Goal: Information Seeking & Learning: Learn about a topic

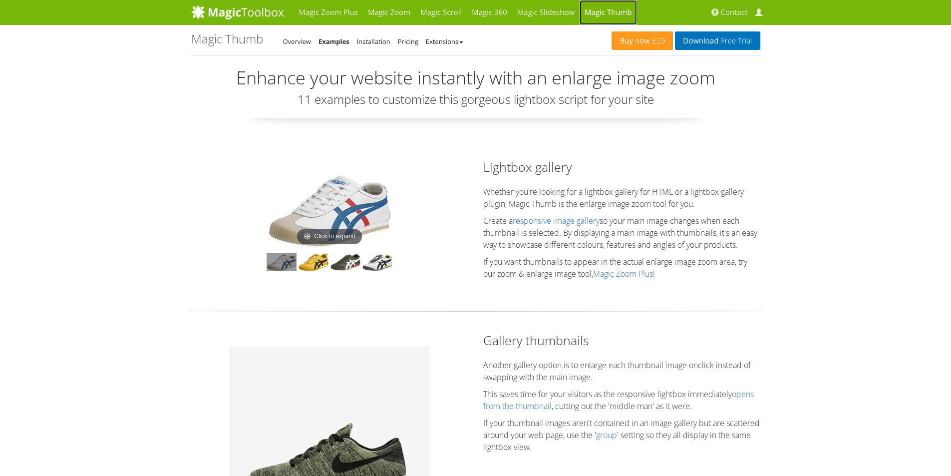
click at [594, 13] on link "Magic Thumb" at bounding box center [608, 12] width 57 height 25
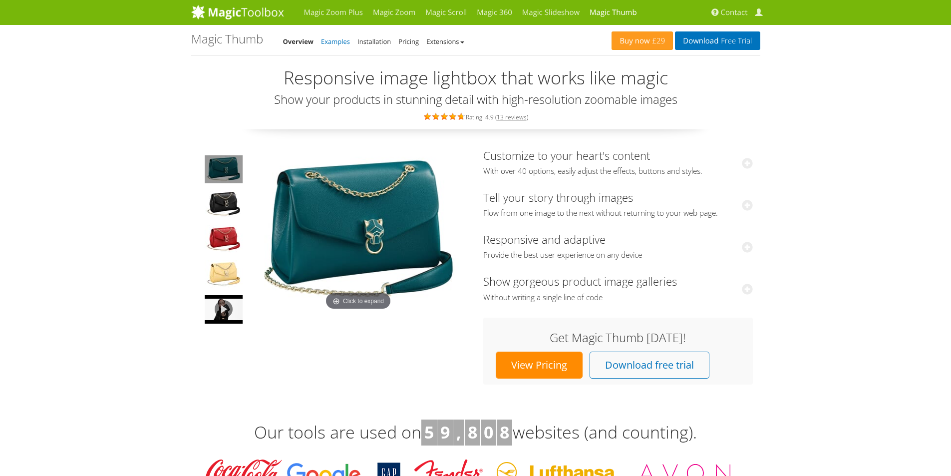
click at [339, 41] on link "Examples" at bounding box center [335, 41] width 29 height 9
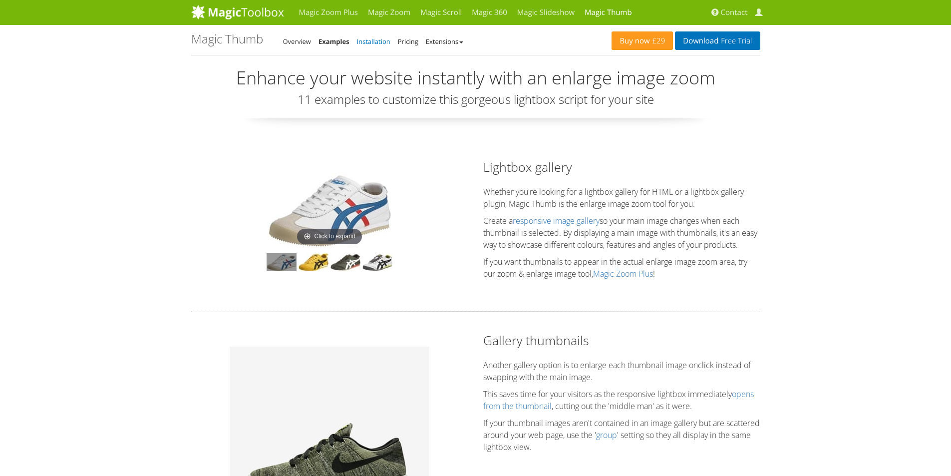
click at [372, 39] on link "Installation" at bounding box center [373, 41] width 33 height 9
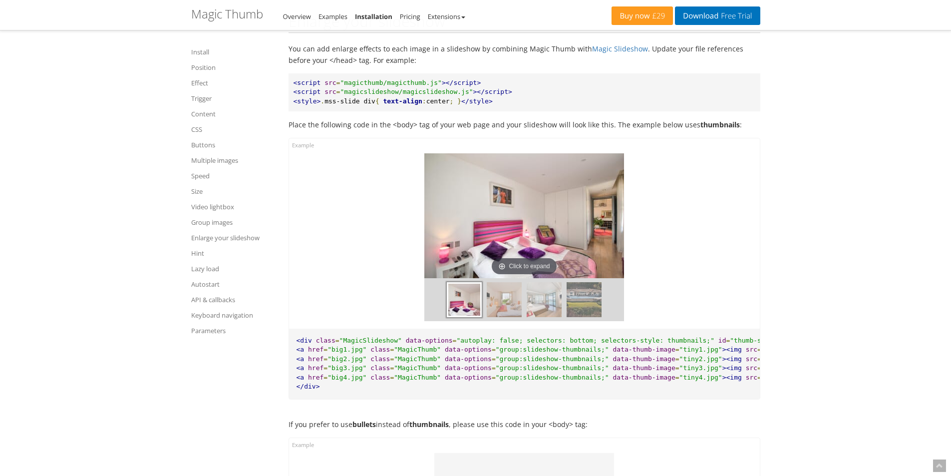
scroll to position [8154, 0]
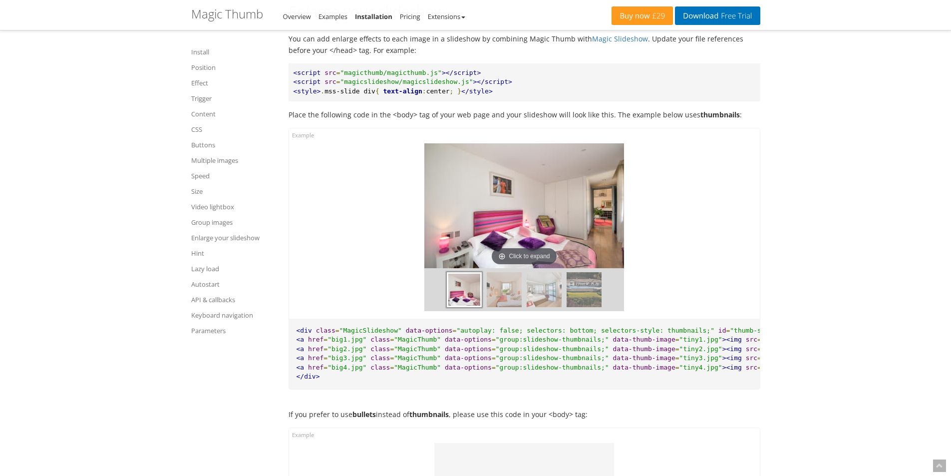
click at [480, 308] on div at bounding box center [524, 289] width 200 height 43
click at [506, 300] on img at bounding box center [504, 289] width 35 height 35
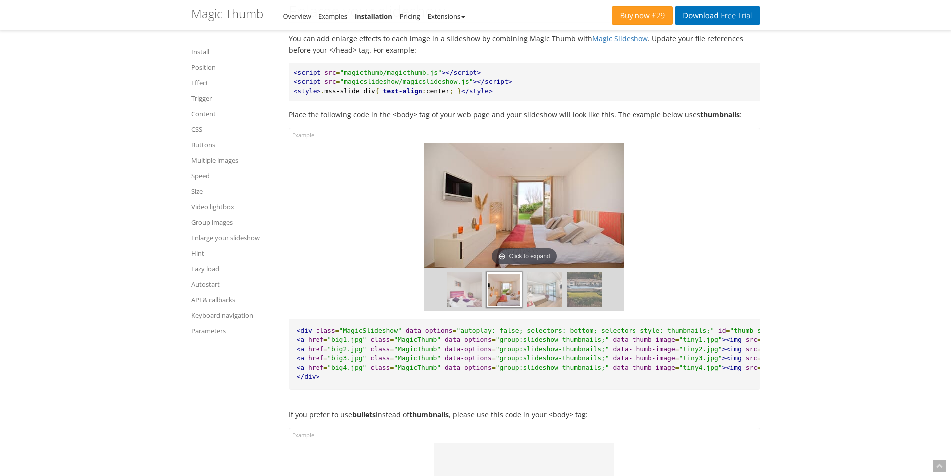
click at [548, 306] on img at bounding box center [544, 289] width 35 height 35
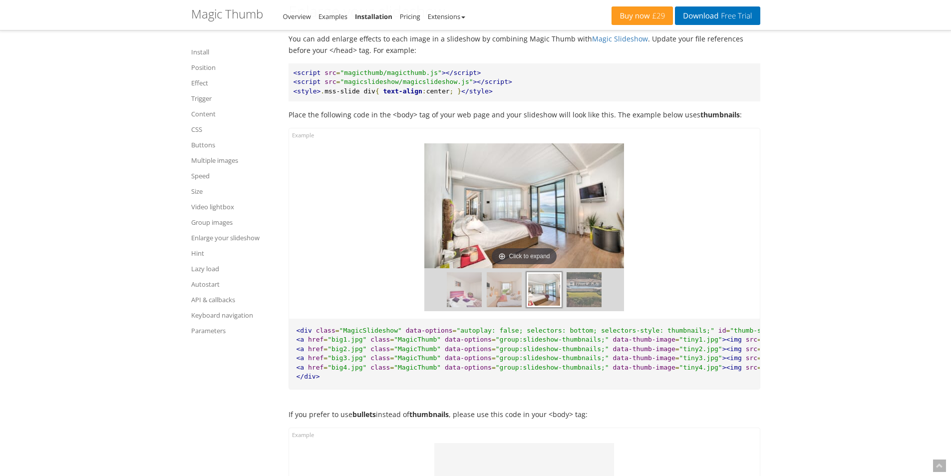
click at [588, 306] on img at bounding box center [584, 289] width 35 height 35
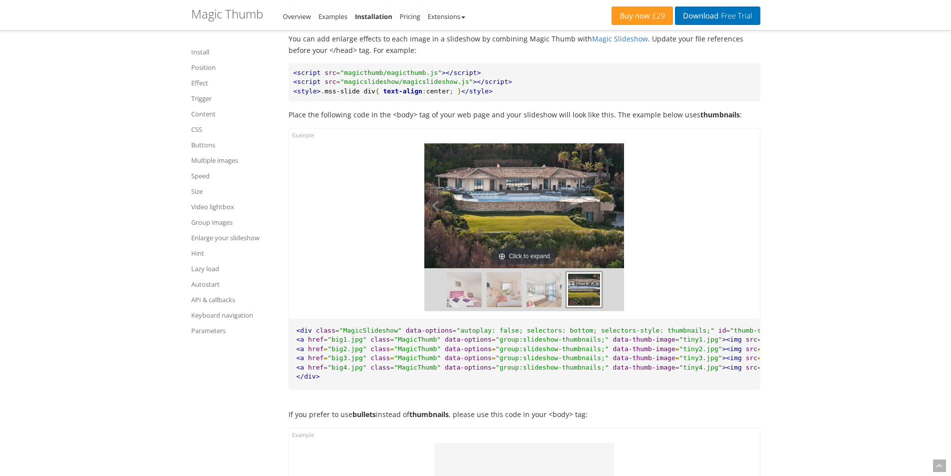
click at [504, 249] on img at bounding box center [524, 205] width 200 height 125
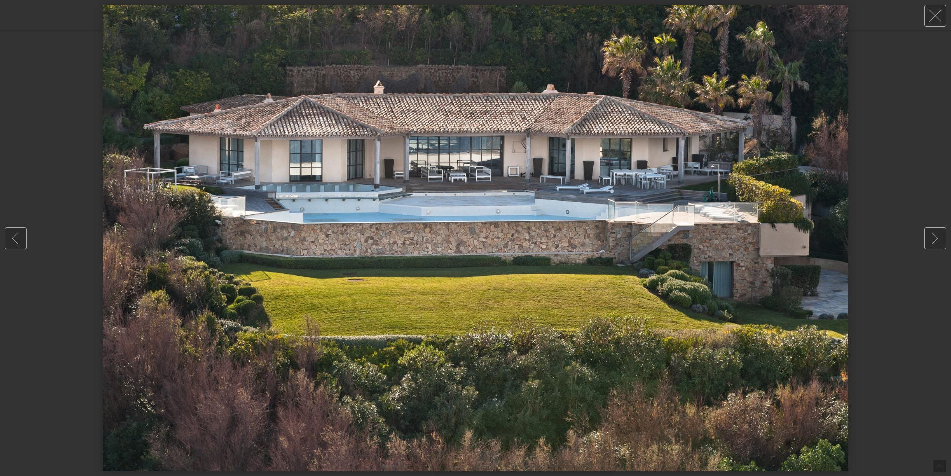
click at [916, 181] on div at bounding box center [475, 238] width 951 height 476
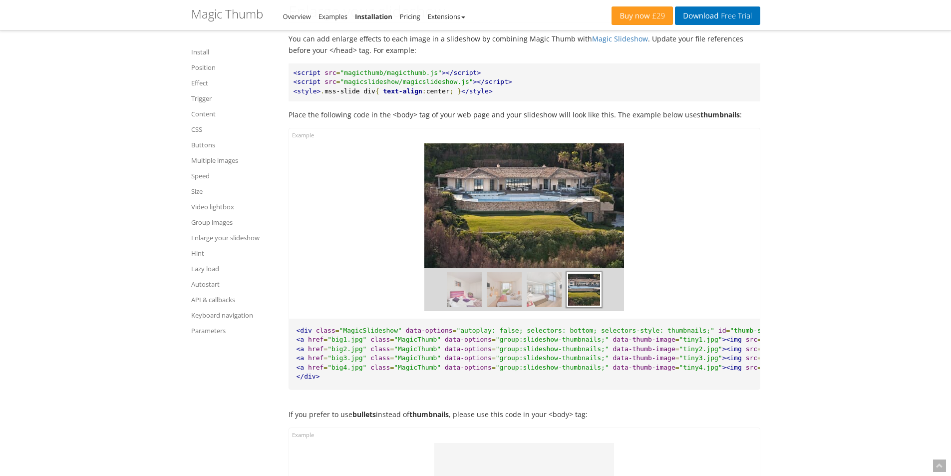
click at [541, 302] on img at bounding box center [544, 289] width 35 height 35
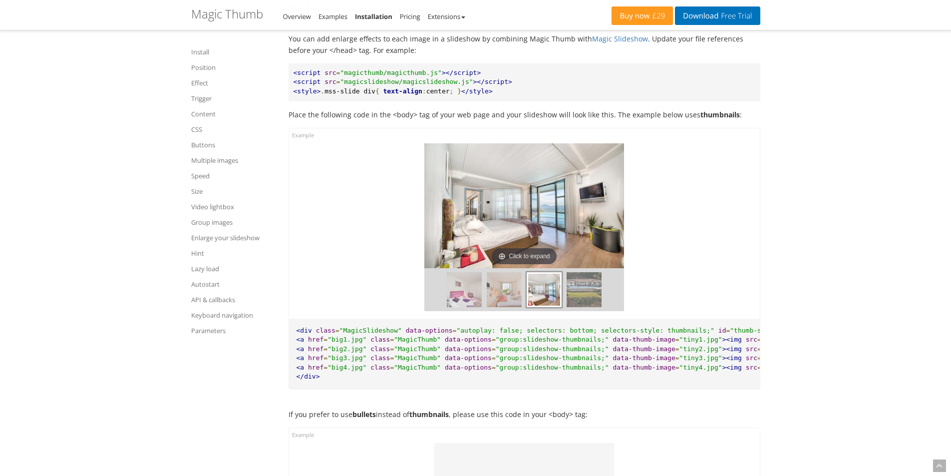
click at [517, 307] on img at bounding box center [504, 289] width 35 height 35
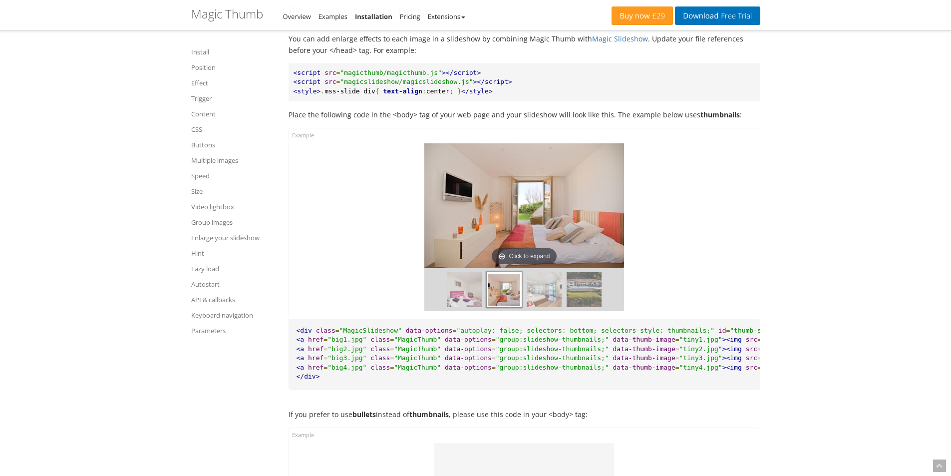
click at [461, 307] on img at bounding box center [464, 289] width 35 height 35
click at [457, 307] on img at bounding box center [464, 289] width 35 height 35
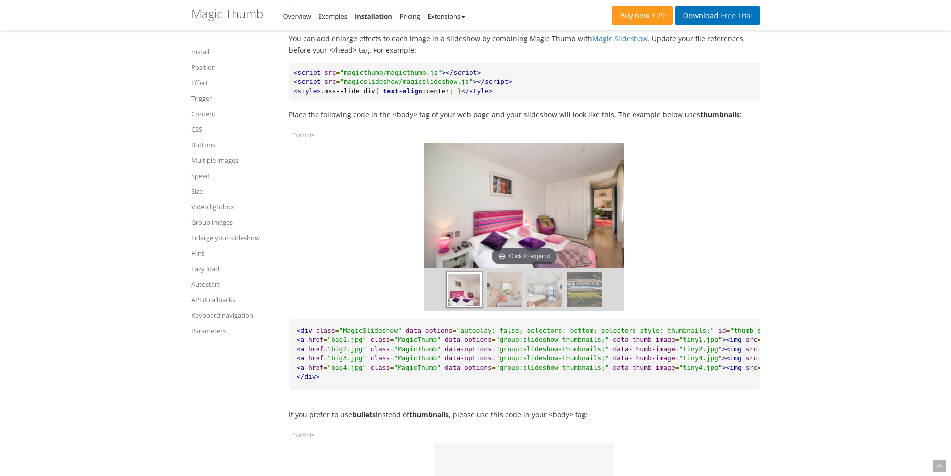
click at [581, 300] on img at bounding box center [584, 289] width 35 height 35
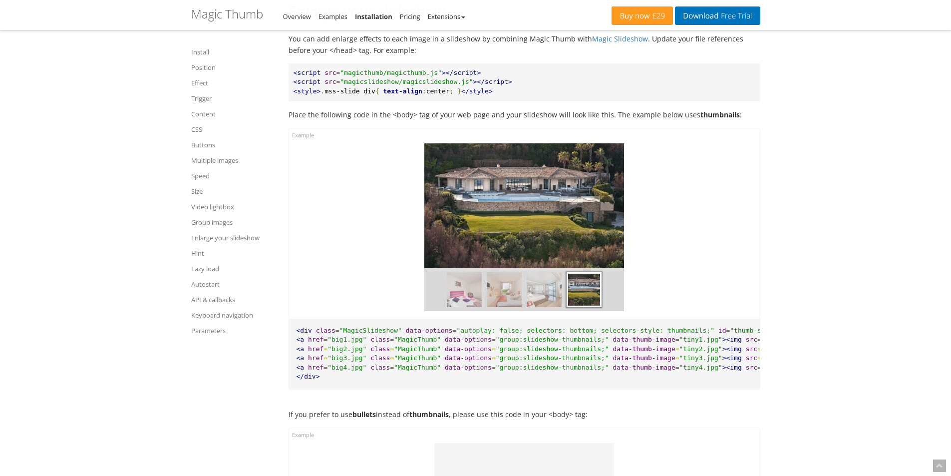
click at [516, 307] on img at bounding box center [504, 289] width 35 height 35
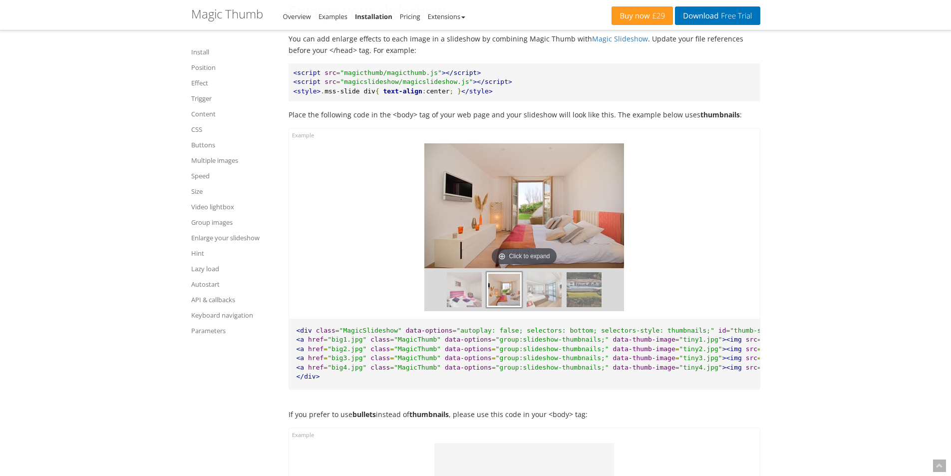
click at [470, 307] on img at bounding box center [464, 289] width 35 height 35
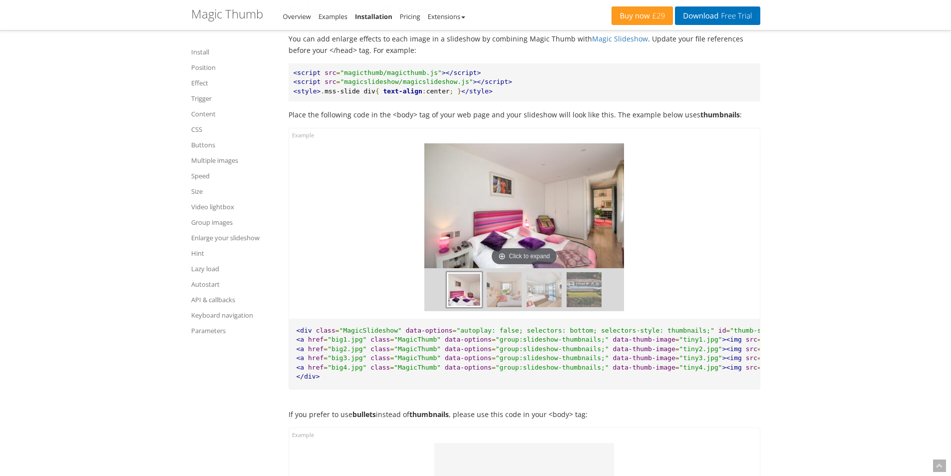
click at [502, 306] on img at bounding box center [504, 289] width 35 height 35
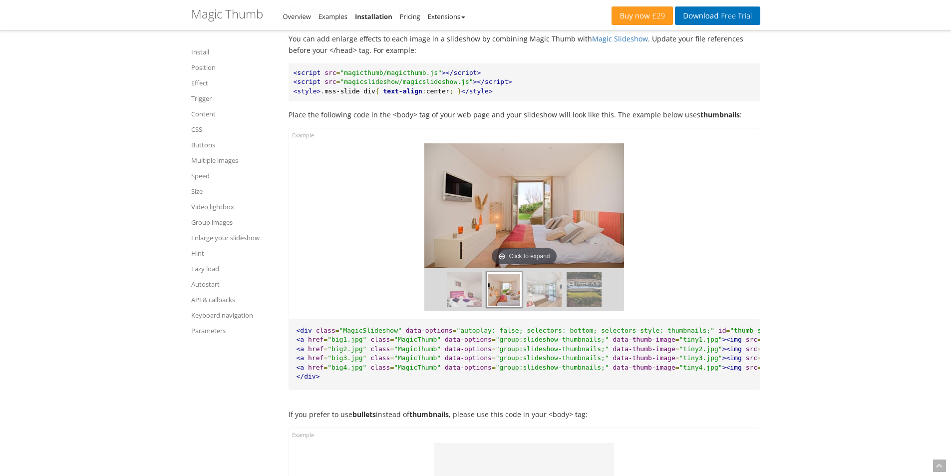
click at [534, 306] on img at bounding box center [544, 289] width 35 height 35
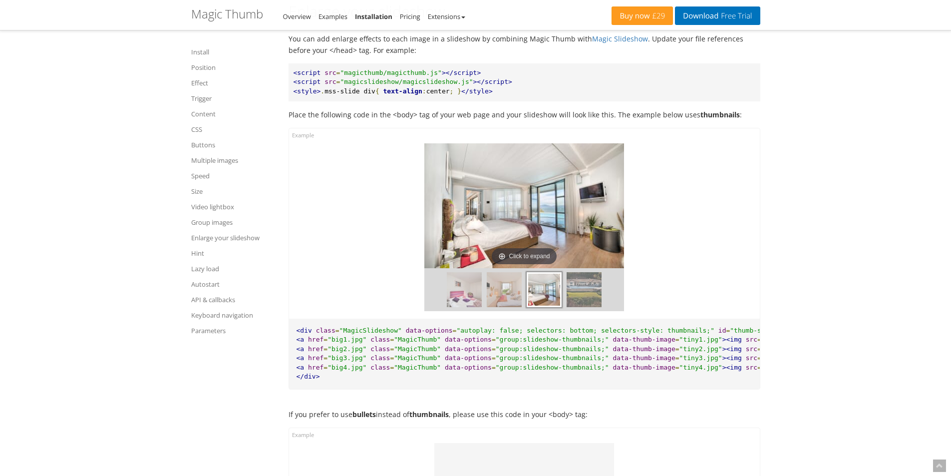
click at [586, 305] on img at bounding box center [584, 289] width 35 height 35
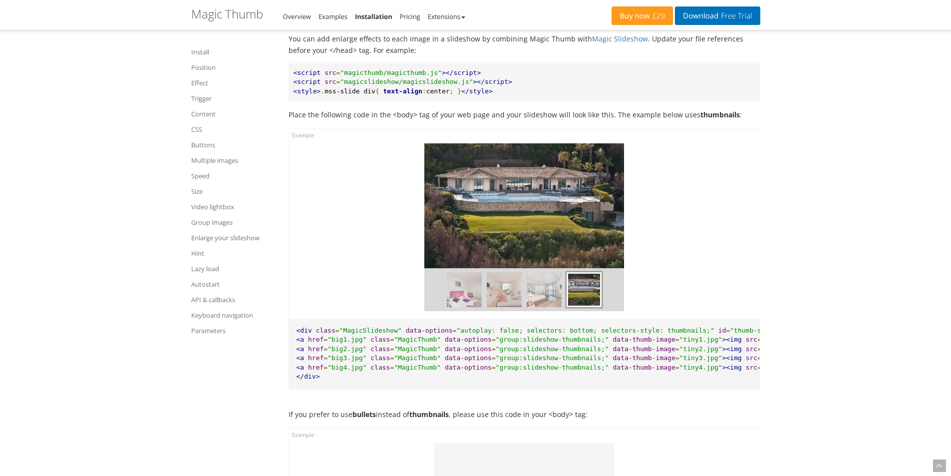
click at [542, 293] on img at bounding box center [544, 289] width 35 height 35
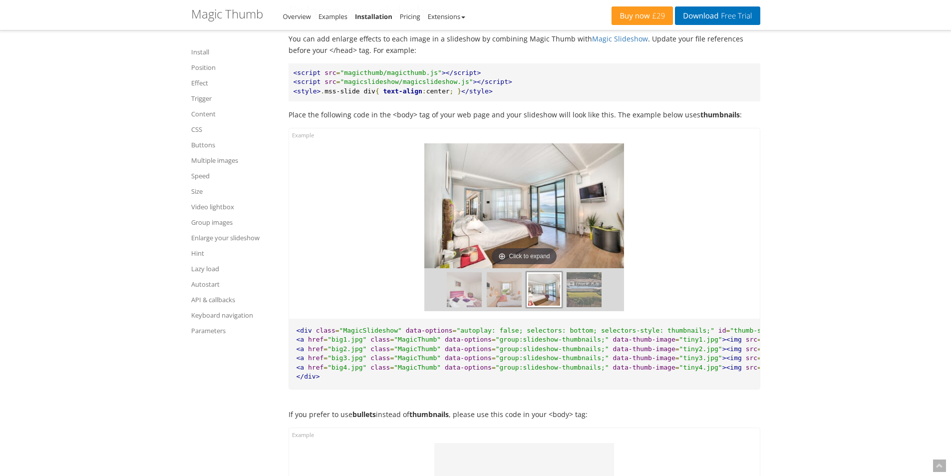
click at [500, 307] on img at bounding box center [504, 289] width 35 height 35
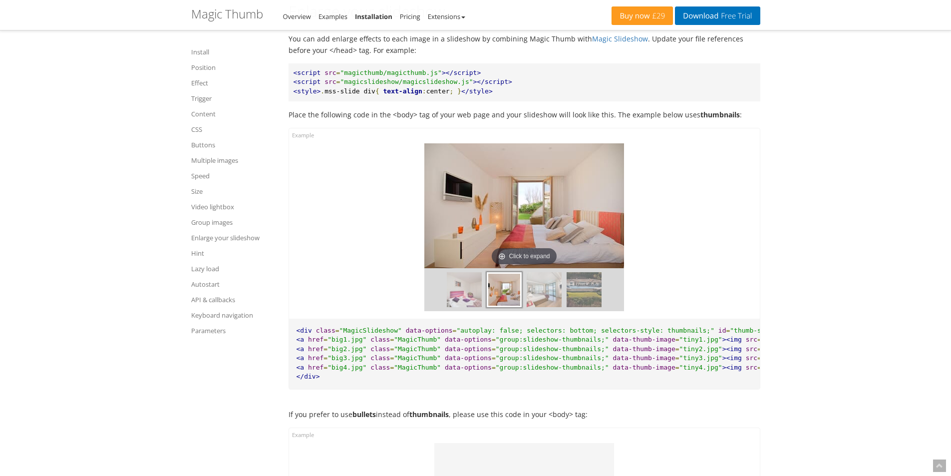
click at [467, 307] on img at bounding box center [464, 289] width 35 height 35
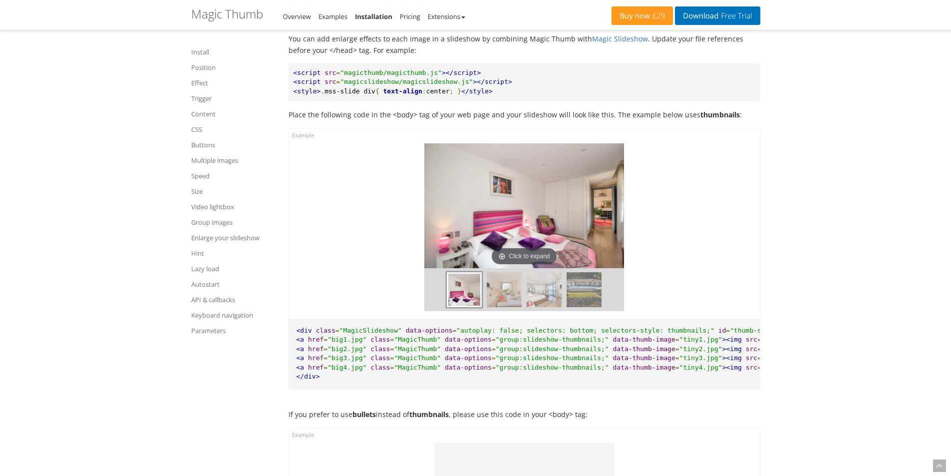
click at [540, 307] on img at bounding box center [544, 289] width 35 height 35
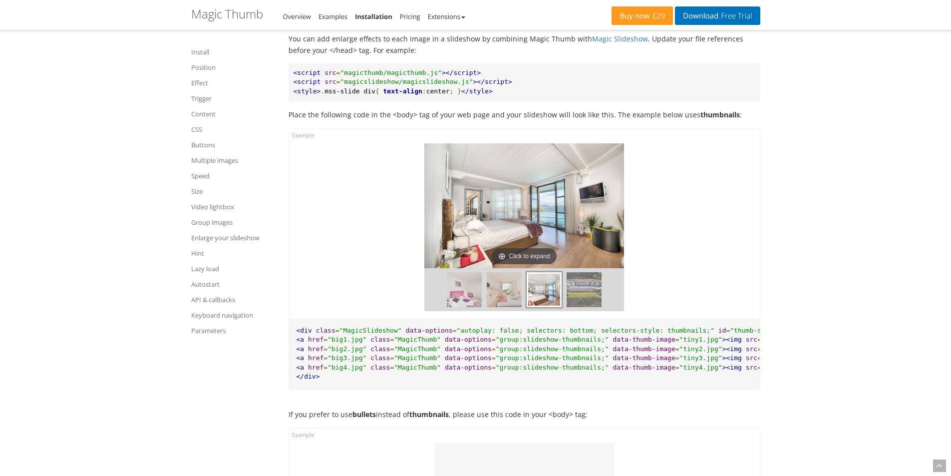
click at [502, 307] on img at bounding box center [504, 289] width 35 height 35
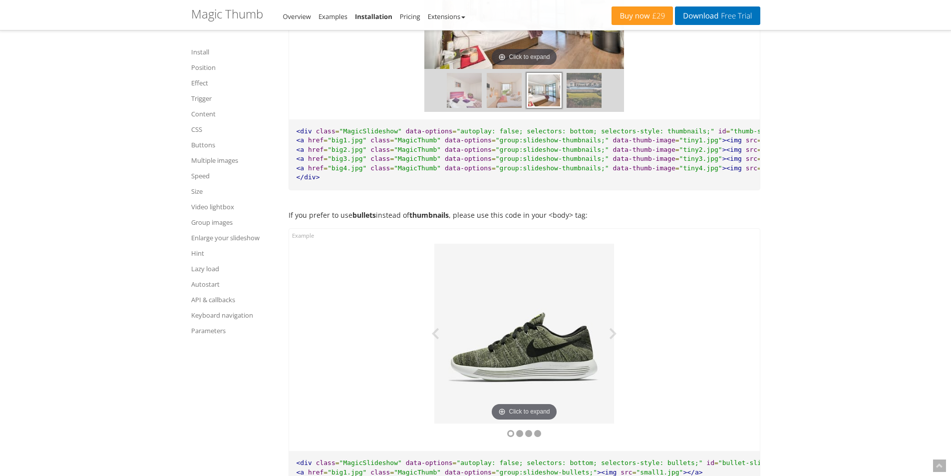
scroll to position [8304, 0]
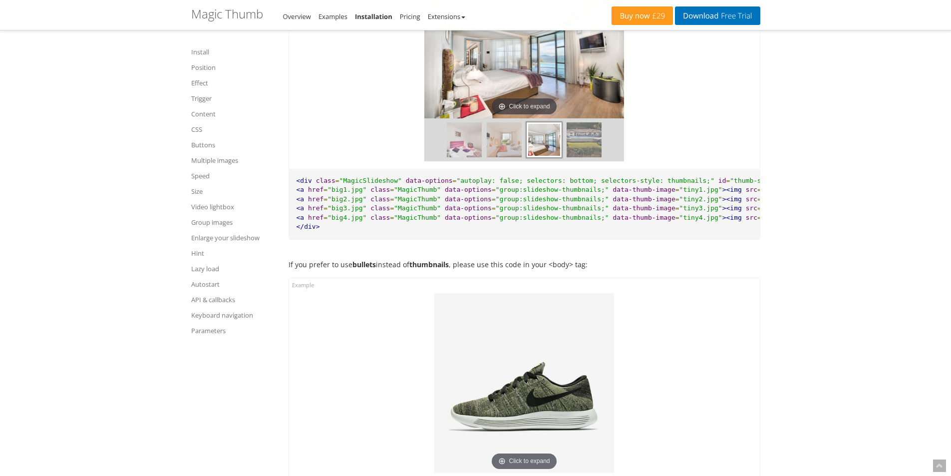
click at [508, 157] on img at bounding box center [504, 139] width 35 height 35
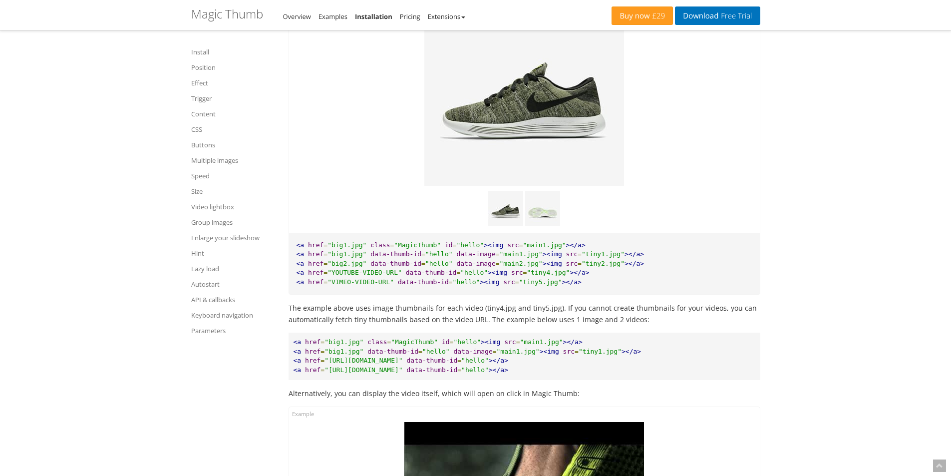
scroll to position [7006, 0]
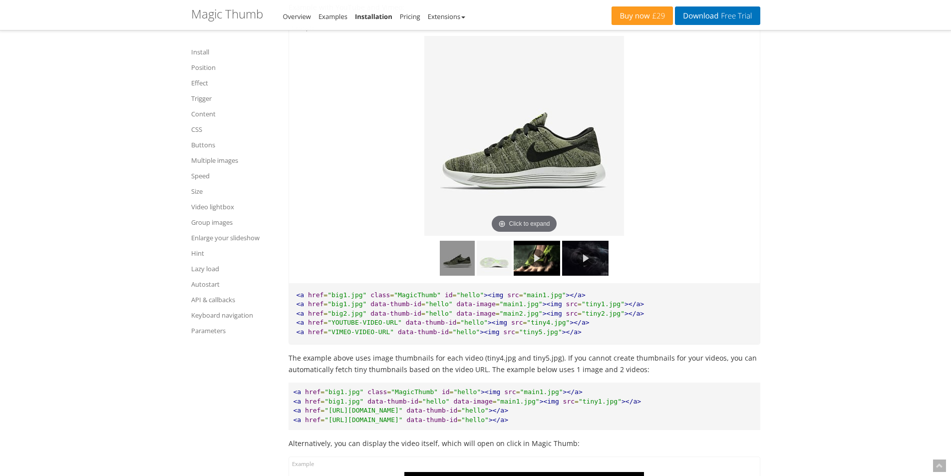
click at [541, 267] on link at bounding box center [537, 258] width 46 height 35
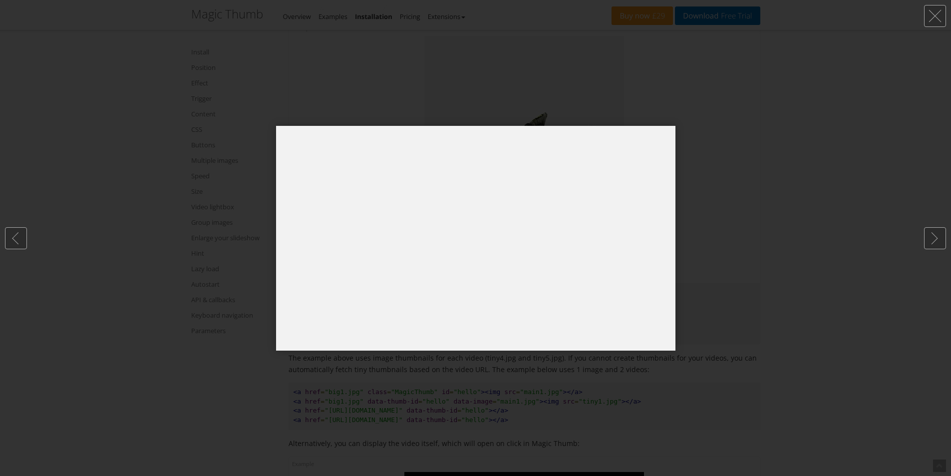
click at [731, 207] on div at bounding box center [475, 238] width 951 height 476
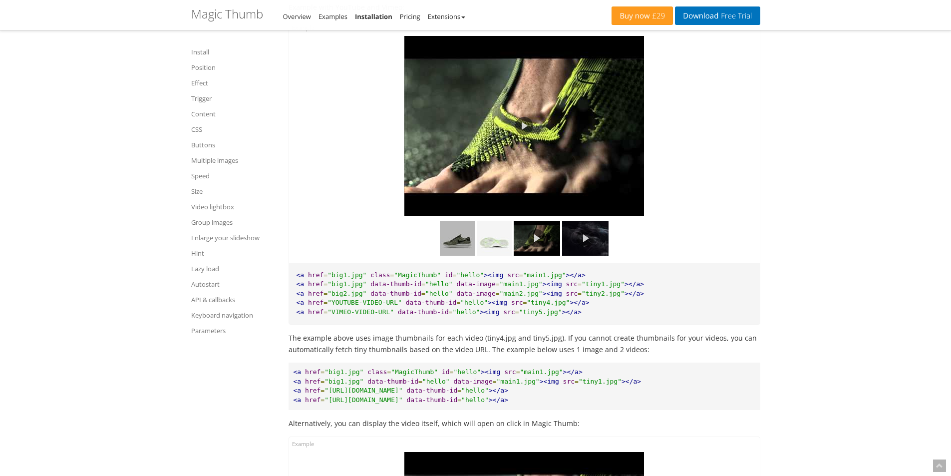
click at [460, 254] on img at bounding box center [457, 238] width 35 height 35
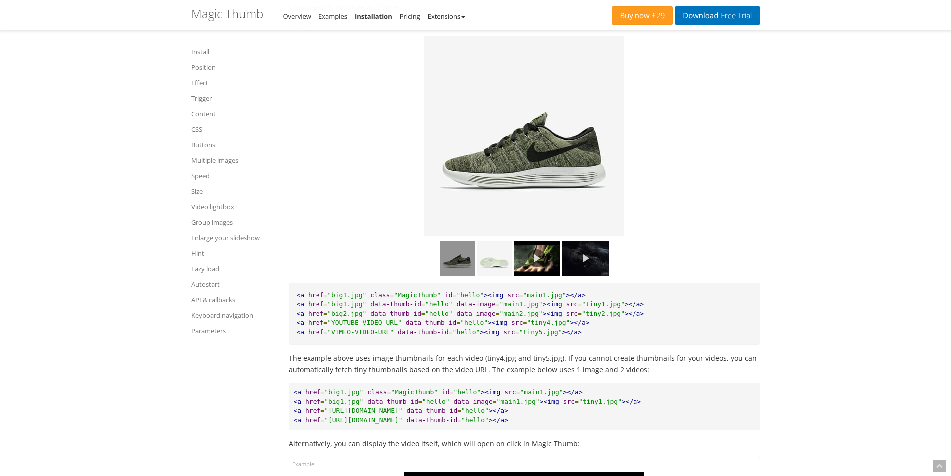
click at [514, 187] on img at bounding box center [524, 136] width 200 height 200
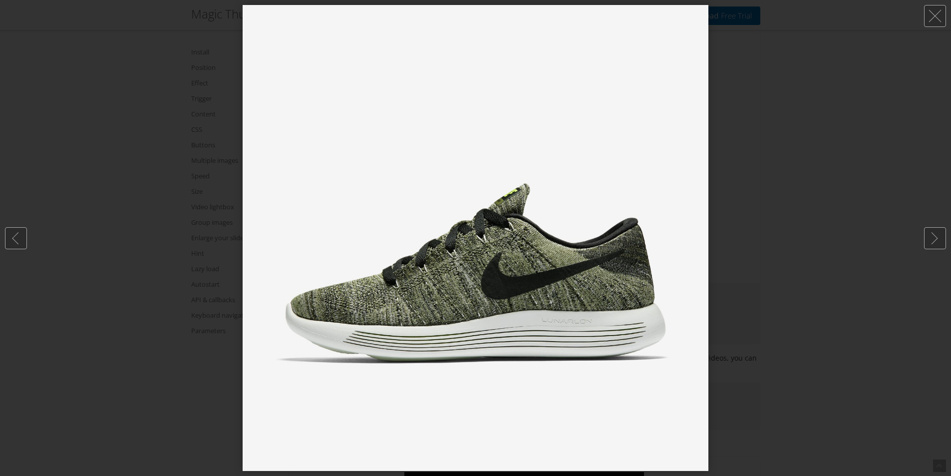
click at [711, 176] on div at bounding box center [475, 238] width 951 height 476
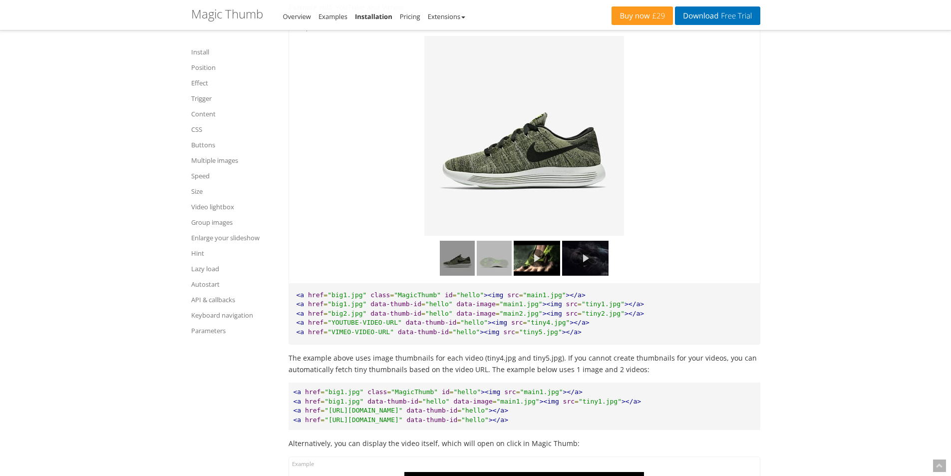
click at [487, 276] on img at bounding box center [494, 258] width 35 height 35
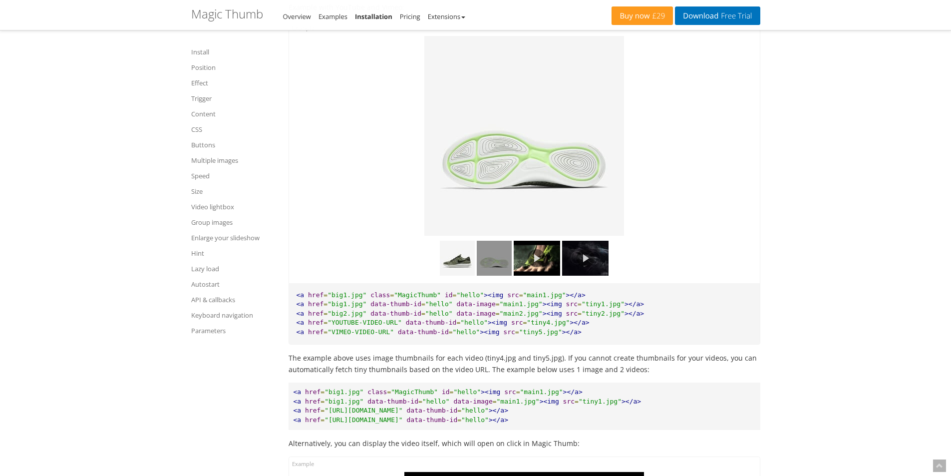
click at [402, 231] on div at bounding box center [524, 152] width 471 height 262
click at [455, 272] on img at bounding box center [457, 258] width 35 height 35
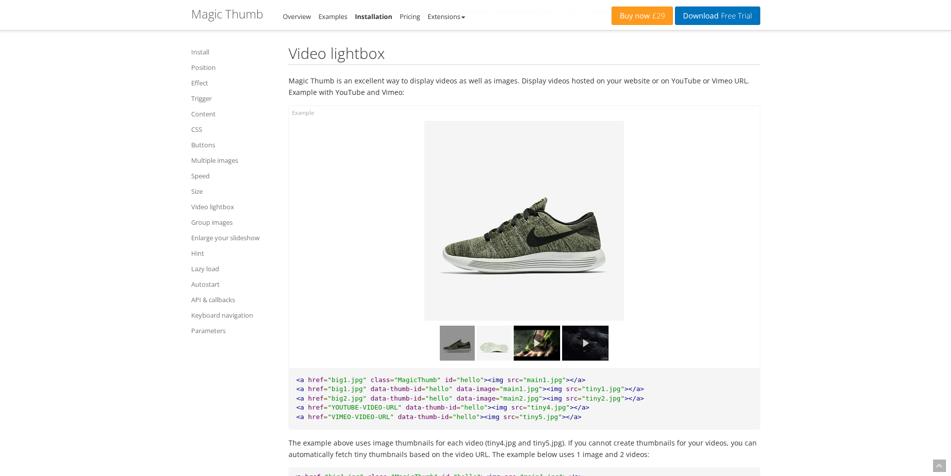
scroll to position [6856, 0]
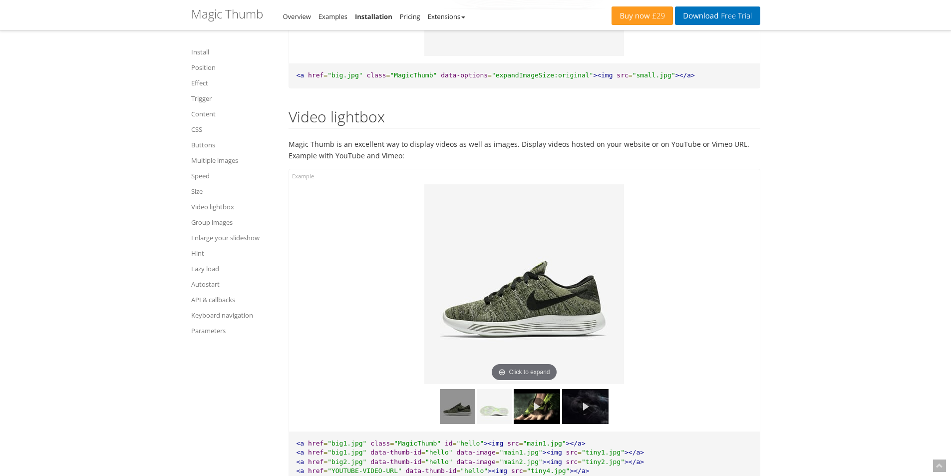
click at [527, 341] on img at bounding box center [524, 284] width 200 height 200
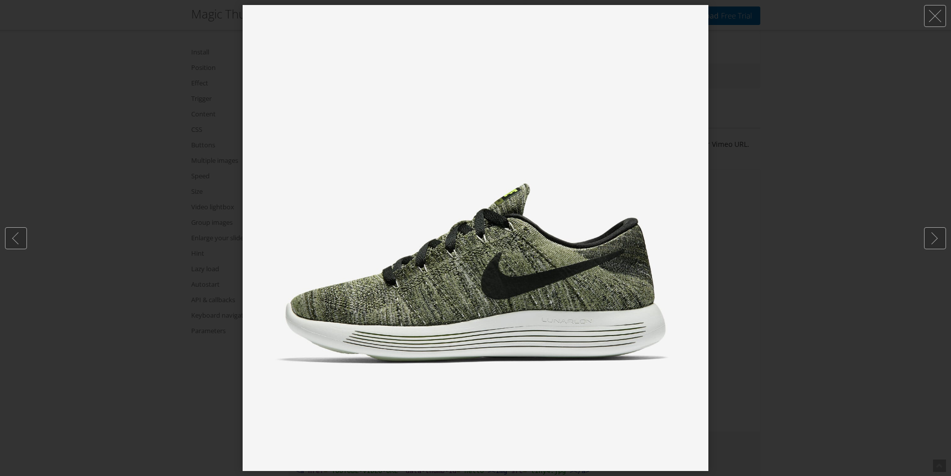
click at [760, 266] on div at bounding box center [475, 238] width 951 height 476
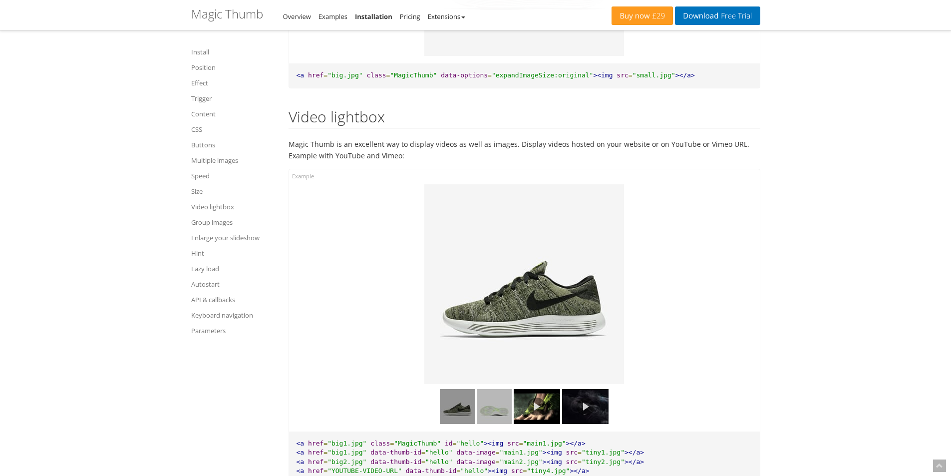
click at [484, 424] on img at bounding box center [494, 406] width 35 height 35
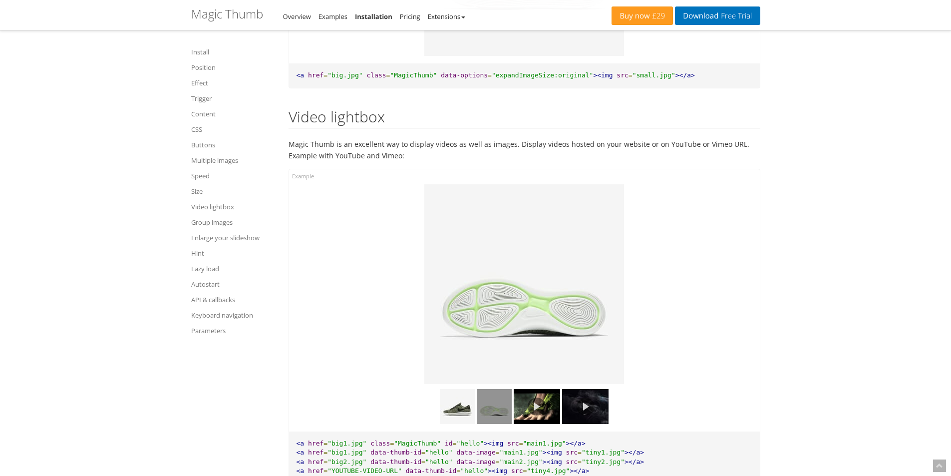
click at [390, 408] on div at bounding box center [525, 404] width 456 height 40
